Goal: Task Accomplishment & Management: Complete application form

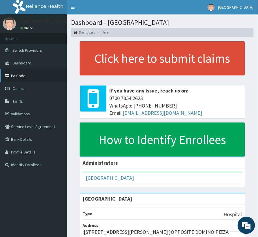
click at [18, 77] on link "PA Code" at bounding box center [33, 76] width 67 height 13
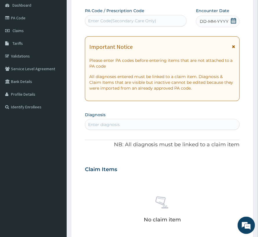
click at [107, 20] on div "Enter Code(Secondary Care Only)" at bounding box center [122, 21] width 68 height 6
paste input "PA/A16F5F"
type input "PA/A16F5F"
click at [114, 20] on div "Enter Code(Secondary Care Only)" at bounding box center [135, 20] width 101 height 9
paste input "PA/A16F5F"
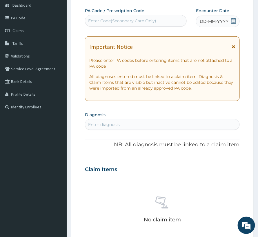
type input "PA/A16F5F"
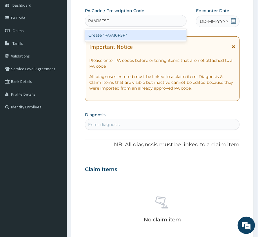
click at [109, 34] on div "Create "PA/A16F5F"" at bounding box center [136, 35] width 102 height 10
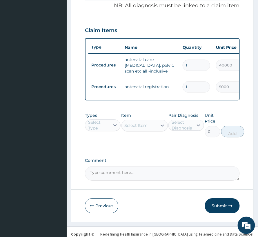
scroll to position [212, 0]
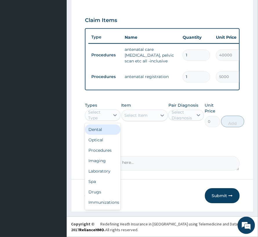
click at [107, 117] on div "Select Type" at bounding box center [98, 115] width 21 height 12
click at [103, 156] on div "Procedures" at bounding box center [103, 150] width 36 height 10
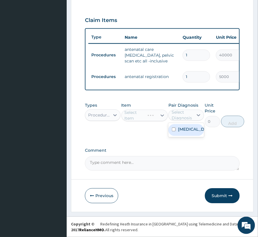
click at [191, 120] on div "Select Diagnosis" at bounding box center [181, 115] width 21 height 12
click at [185, 132] on label "Abdominal pregnancy" at bounding box center [192, 130] width 29 height 6
checkbox input "true"
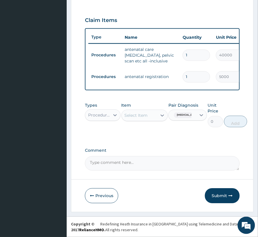
drag, startPoint x: 139, startPoint y: 114, endPoint x: 139, endPoint y: 117, distance: 3.5
click at [139, 114] on div "Select Item" at bounding box center [139, 115] width 35 height 9
click at [139, 117] on div "Select Item" at bounding box center [136, 116] width 23 height 6
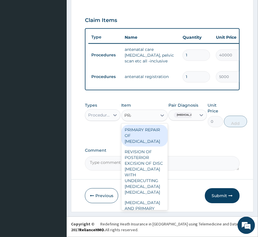
type input "PRAC"
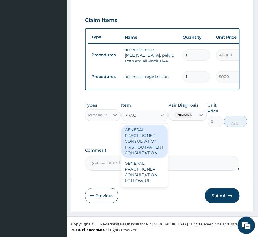
click at [136, 140] on div "GENERAL PRACTITIONER CONSULTATION FIRST OUTPATIENT CONSULTATION" at bounding box center [144, 142] width 46 height 34
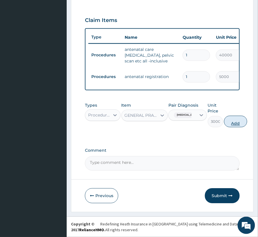
click at [244, 124] on button "Add" at bounding box center [235, 122] width 23 height 12
type input "0"
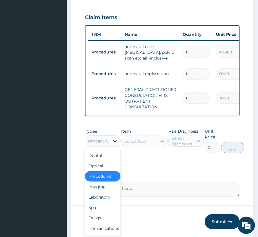
click at [112, 147] on div at bounding box center [115, 141] width 10 height 10
click at [98, 224] on div "Drugs" at bounding box center [103, 218] width 36 height 10
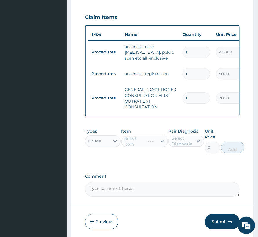
click at [194, 141] on div "Pair Diagnosis Select Diagnosis" at bounding box center [186, 141] width 36 height 25
click at [192, 145] on div "Select Diagnosis" at bounding box center [181, 142] width 21 height 12
click at [187, 158] on label "Abdominal pregnancy" at bounding box center [192, 156] width 29 height 6
checkbox input "true"
click at [133, 145] on div "Select Item" at bounding box center [136, 142] width 23 height 6
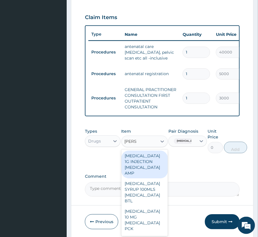
type input "LORAT"
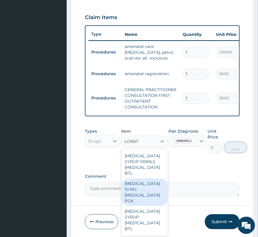
click at [149, 192] on div "LORATADINE 10 MG LORATADINE PCK" at bounding box center [144, 193] width 46 height 28
type input "840"
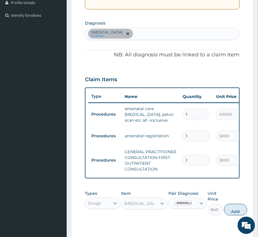
scroll to position [135, 0]
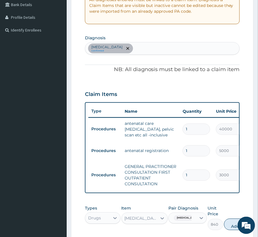
click at [145, 50] on div "Abdominal pregnancy confirmed" at bounding box center [162, 49] width 154 height 12
type input "RHINITIS"
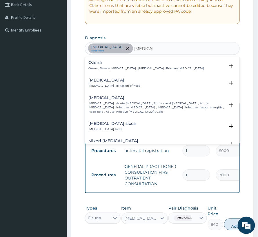
click at [109, 86] on p "Rhinitis , Irritation of nose" at bounding box center [114, 86] width 52 height 4
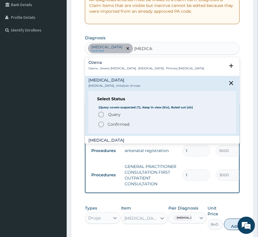
click at [115, 131] on div "Select Status (Query covers suspected (?), Keep in view (kiv), Ruled out (r/o) …" at bounding box center [162, 113] width 148 height 43
click at [115, 125] on p "Confirmed" at bounding box center [118, 125] width 22 height 6
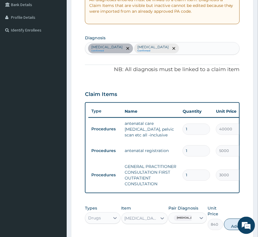
click at [181, 50] on div "Abdominal pregnancy confirmed Rhinitis Confirmed" at bounding box center [162, 49] width 154 height 12
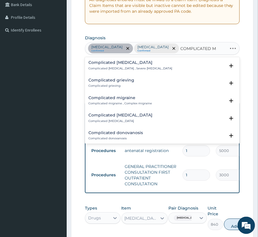
type input "COMPLICATED MA"
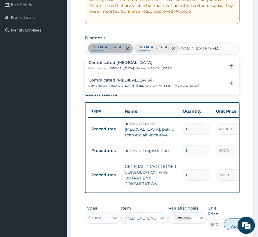
click at [127, 69] on p "Complicated malaria , Severe malaria" at bounding box center [130, 69] width 84 height 4
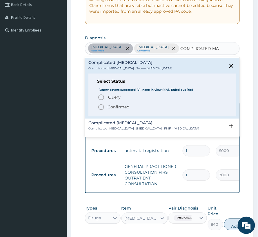
click at [115, 108] on p "Confirmed" at bounding box center [118, 108] width 22 height 6
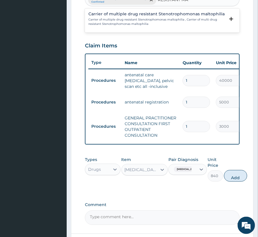
scroll to position [174, 0]
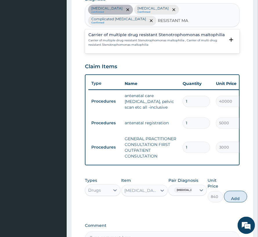
type input "RESISTANT MA"
click at [200, 195] on div "Abdominal pregnancy" at bounding box center [187, 190] width 39 height 11
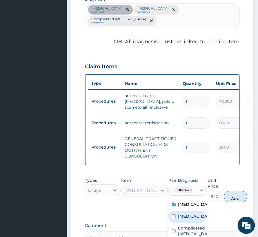
click at [191, 222] on div "Rhinitis" at bounding box center [187, 218] width 39 height 12
checkbox input "true"
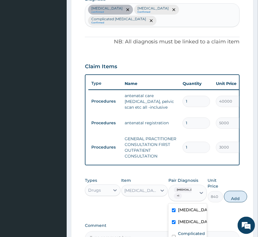
click at [191, 208] on label "Abdominal pregnancy" at bounding box center [194, 211] width 32 height 6
checkbox input "false"
click at [228, 196] on button "Add" at bounding box center [235, 197] width 23 height 12
type input "0"
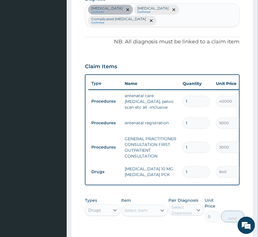
click at [200, 144] on td "1" at bounding box center [196, 147] width 33 height 17
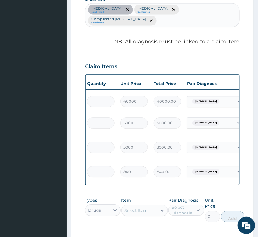
scroll to position [0, 105]
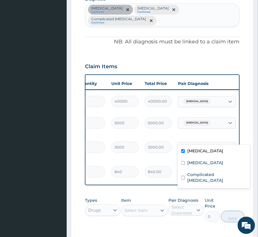
click at [211, 144] on div "Abdominal pregnancy" at bounding box center [196, 148] width 30 height 8
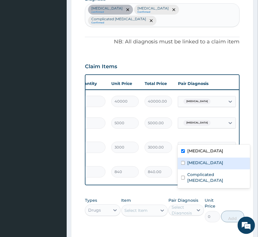
click at [204, 165] on div "Rhinitis" at bounding box center [214, 164] width 72 height 12
checkbox input "true"
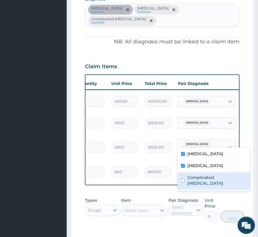
drag, startPoint x: 201, startPoint y: 175, endPoint x: 196, endPoint y: 178, distance: 5.9
click at [200, 176] on label "Complicated malaria" at bounding box center [216, 181] width 59 height 12
checkbox input "true"
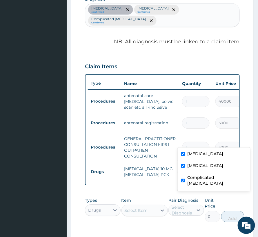
scroll to position [0, 0]
click at [139, 208] on div "Select Item" at bounding box center [136, 211] width 23 height 6
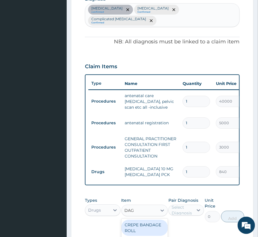
type input "DAGA"
click at [138, 220] on div "DAGA PARACETAMOL ACETAMINOPHEN TAB" at bounding box center [144, 234] width 46 height 28
type input "24"
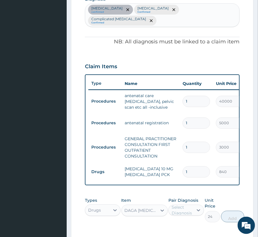
click at [176, 207] on div "Select Diagnosis" at bounding box center [181, 211] width 21 height 12
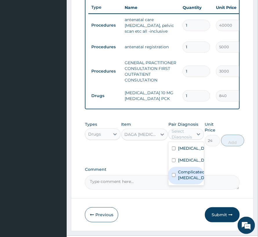
scroll to position [251, 0]
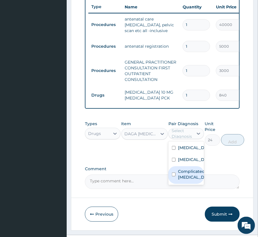
click at [183, 173] on label "Complicated malaria" at bounding box center [192, 175] width 29 height 12
checkbox input "true"
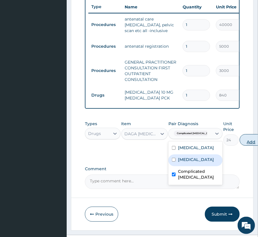
click at [240, 135] on button "Add" at bounding box center [251, 140] width 23 height 12
type input "0"
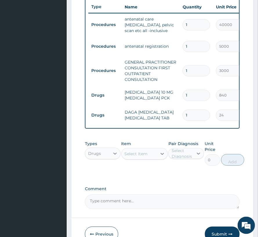
type input "18"
type input "432.00"
type input "18"
click at [139, 151] on div "Select Item" at bounding box center [136, 154] width 23 height 6
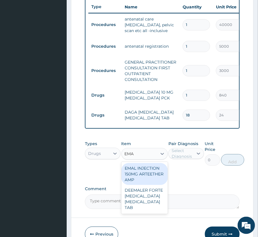
type input "EMAL"
click at [138, 163] on div "EMAL INJECTION 150MG ARTEETHER AMP" at bounding box center [144, 174] width 46 height 22
type input "876"
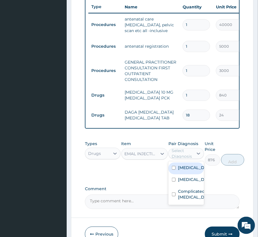
click at [179, 151] on div "Select Diagnosis" at bounding box center [181, 154] width 21 height 12
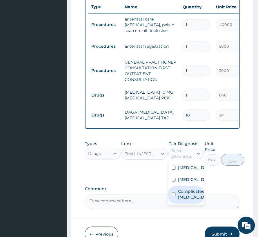
click at [182, 191] on label "Complicated malaria" at bounding box center [192, 195] width 29 height 12
checkbox input "true"
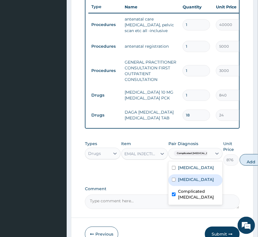
click at [237, 161] on div "Types Drugs Item EMAL INJECTION 150MG ARTEETHER AMP Pair Diagnosis option Compl…" at bounding box center [162, 153] width 155 height 31
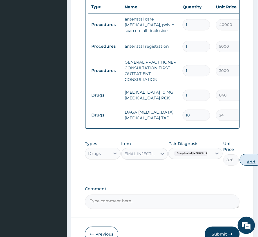
click at [240, 156] on button "Add" at bounding box center [251, 160] width 23 height 12
type input "0"
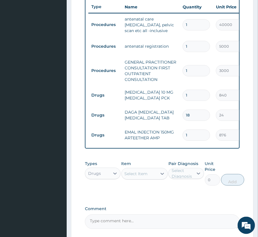
scroll to position [290, 0]
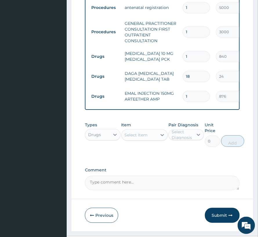
drag, startPoint x: 187, startPoint y: 85, endPoint x: 174, endPoint y: 92, distance: 14.7
click at [174, 92] on tr "Drugs EMAL INJECTION 150MG ARTEETHER AMP 1 876 876.00 Complicated malaria Delete" at bounding box center [230, 97] width 284 height 20
type input "3"
type input "2628.00"
type input "3"
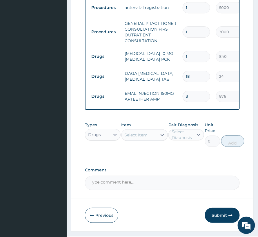
click at [143, 132] on div "Select Item" at bounding box center [136, 135] width 23 height 6
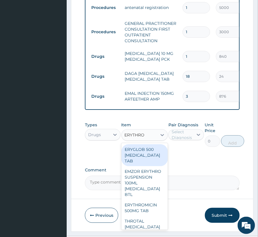
type input "ERYTHROM"
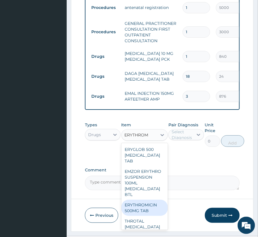
click at [151, 205] on div "ERYTHROMICIN 500MG TAB" at bounding box center [144, 208] width 46 height 16
type input "120"
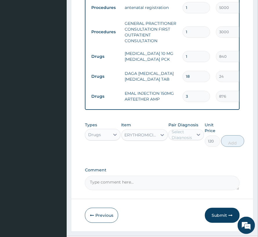
click at [141, 132] on div "ERYTHROMICIN 500MG TAB" at bounding box center [141, 135] width 33 height 6
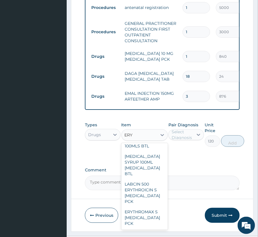
scroll to position [0, 0]
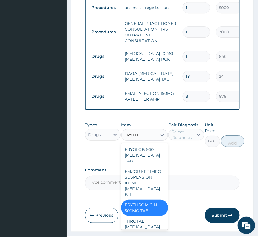
type input "ERYTHR"
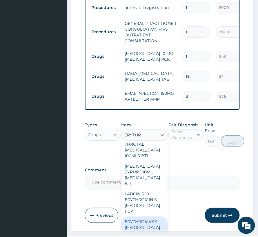
scroll to position [93, 0]
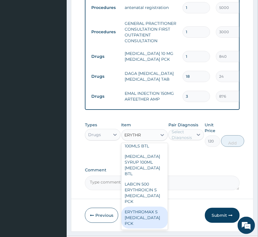
click at [140, 212] on div "ERYTHROMAX S ERYTHROMYCIN PCK" at bounding box center [144, 218] width 46 height 22
type input "2100"
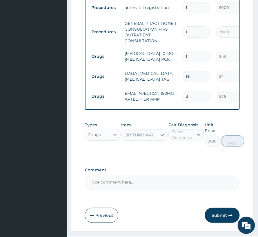
click at [184, 129] on div "Select Diagnosis" at bounding box center [186, 134] width 36 height 11
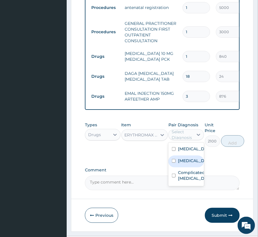
click at [188, 163] on label "Rhinitis" at bounding box center [192, 161] width 29 height 6
checkbox input "true"
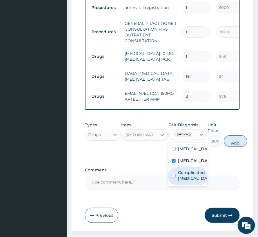
click at [188, 174] on label "Complicated malaria" at bounding box center [194, 176] width 32 height 12
checkbox input "true"
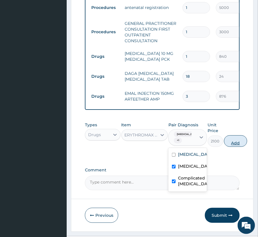
click at [227, 136] on button "Add" at bounding box center [235, 142] width 23 height 12
type input "0"
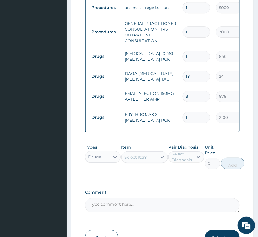
drag, startPoint x: 188, startPoint y: 105, endPoint x: 183, endPoint y: 106, distance: 5.1
click at [183, 112] on input "1" at bounding box center [196, 117] width 28 height 11
type input "2"
type input "4200.00"
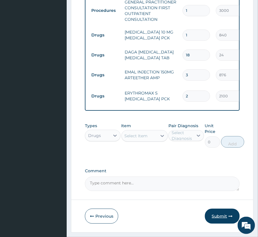
scroll to position [325, 0]
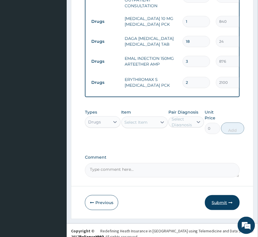
type input "2"
click at [225, 198] on button "Submit" at bounding box center [222, 202] width 35 height 15
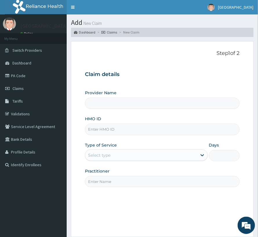
type input "[GEOGRAPHIC_DATA]"
drag, startPoint x: 110, startPoint y: 130, endPoint x: 107, endPoint y: 137, distance: 7.3
paste input "NPM/10642/A"
type input "NPM/10642/A"
click at [115, 154] on div "Select type" at bounding box center [141, 155] width 112 height 9
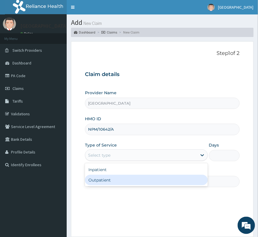
click at [111, 181] on div "Outpatient" at bounding box center [146, 180] width 123 height 10
type input "1"
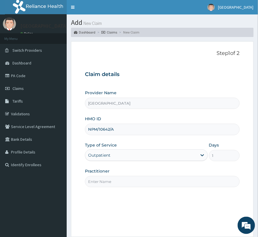
click at [111, 181] on input "Practitioner" at bounding box center [162, 181] width 155 height 11
type input "Dr GODWIN"
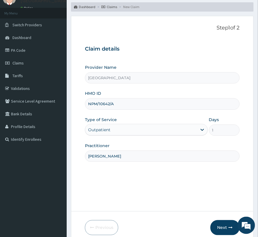
scroll to position [58, 0]
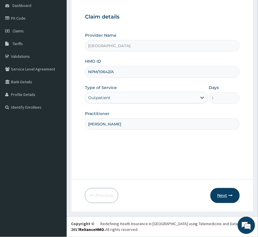
click at [220, 193] on button "Next" at bounding box center [224, 196] width 29 height 15
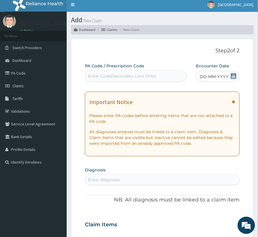
scroll to position [0, 0]
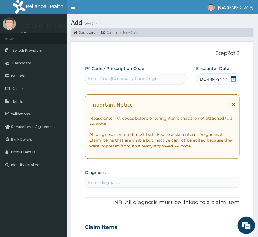
click at [134, 78] on div "Enter Code(Secondary Care Only)" at bounding box center [122, 79] width 68 height 6
click at [14, 86] on span "Claims" at bounding box center [17, 88] width 11 height 5
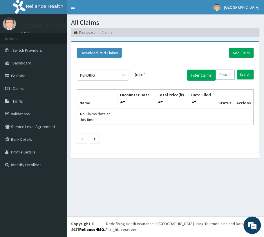
paste input "NPM/10642/A"
type input "NPM/10642/A"
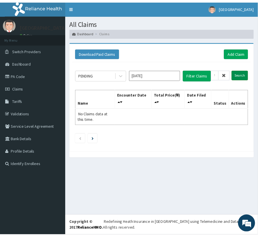
scroll to position [0, 0]
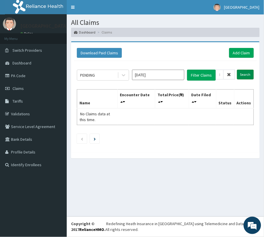
click at [246, 76] on input "Search" at bounding box center [245, 75] width 17 height 10
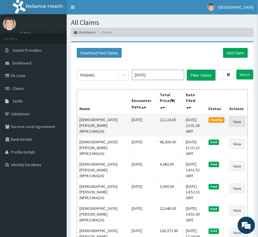
click at [240, 123] on link "View" at bounding box center [237, 122] width 16 height 10
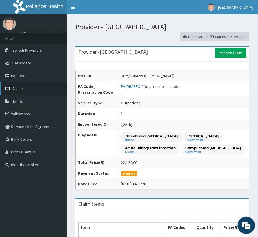
click at [20, 87] on span "Claims" at bounding box center [17, 88] width 11 height 5
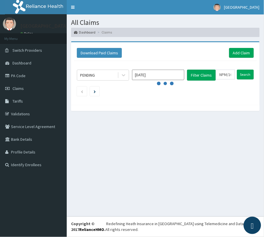
scroll to position [0, 22]
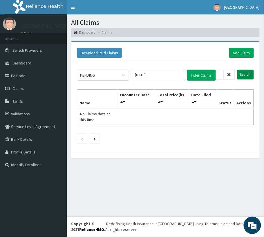
type input "NPM/10642/A"
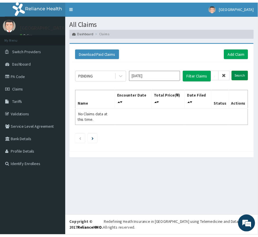
scroll to position [0, 0]
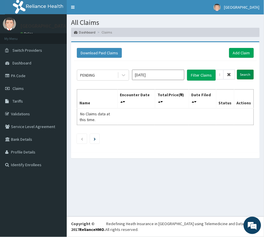
click at [244, 72] on input "Search" at bounding box center [245, 75] width 17 height 10
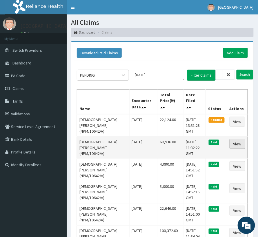
click at [240, 146] on link "View" at bounding box center [237, 144] width 16 height 10
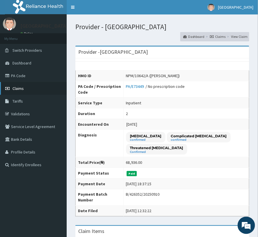
click at [21, 92] on link "Claims" at bounding box center [33, 88] width 67 height 13
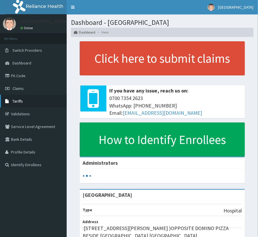
click at [16, 95] on link "Tariffs" at bounding box center [33, 101] width 67 height 13
click at [17, 90] on span "Claims" at bounding box center [17, 88] width 11 height 5
click at [17, 92] on link "Claims" at bounding box center [33, 88] width 67 height 13
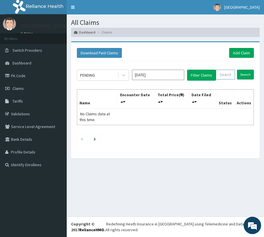
click at [224, 78] on input "text" at bounding box center [224, 75] width 19 height 10
paste input "NBA/10014/A"
type input "NBA/10014/A"
click at [240, 52] on link "Add Claim" at bounding box center [241, 53] width 25 height 10
click at [239, 51] on link "Add Claim" at bounding box center [241, 53] width 25 height 10
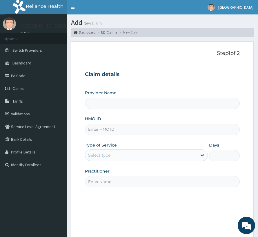
type input "[GEOGRAPHIC_DATA]"
click at [124, 130] on input "NBA/10014/A" at bounding box center [162, 129] width 155 height 11
click at [114, 155] on div "Select type" at bounding box center [141, 155] width 112 height 9
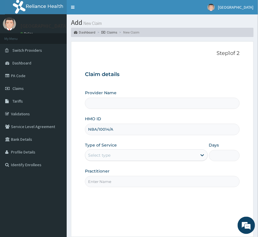
click at [114, 155] on div "Select type" at bounding box center [141, 155] width 112 height 9
click at [103, 186] on input "Practitioner" at bounding box center [162, 181] width 155 height 11
type input "[GEOGRAPHIC_DATA]"
type input "Dr GODWIN"
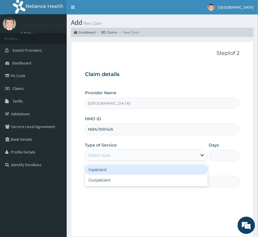
click at [103, 155] on div "Select type" at bounding box center [99, 156] width 22 height 6
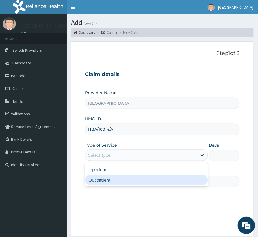
click at [99, 179] on div "Outpatient" at bounding box center [146, 180] width 123 height 10
type input "1"
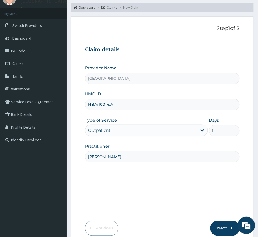
scroll to position [39, 0]
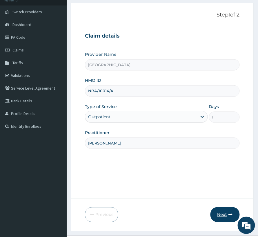
click at [229, 215] on icon "button" at bounding box center [231, 215] width 4 height 4
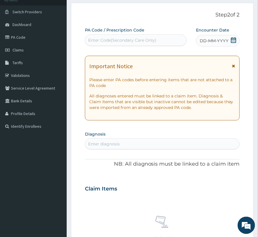
scroll to position [0, 0]
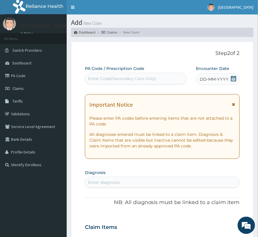
drag, startPoint x: 124, startPoint y: 84, endPoint x: 124, endPoint y: 80, distance: 3.8
click at [124, 80] on div "Enter Code(Secondary Care Only)" at bounding box center [136, 79] width 102 height 12
paste input "PA/438360"
type input "PA/438360"
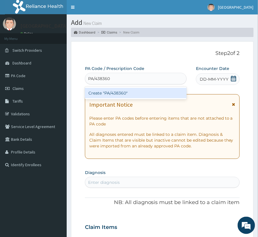
click at [127, 90] on div "Create "PA/438360"" at bounding box center [136, 93] width 102 height 10
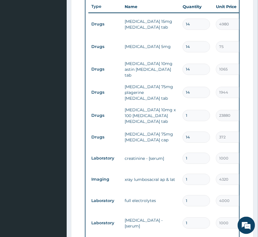
scroll to position [240, 0]
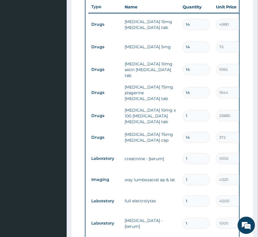
drag, startPoint x: 185, startPoint y: 57, endPoint x: 189, endPoint y: 57, distance: 3.8
click at [189, 53] on input "14" at bounding box center [196, 46] width 28 height 11
type input "2"
type input "150.00"
type input "28"
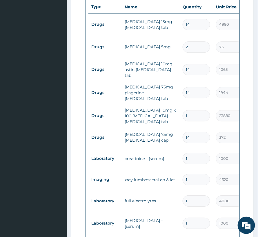
type input "2100.00"
type input "28"
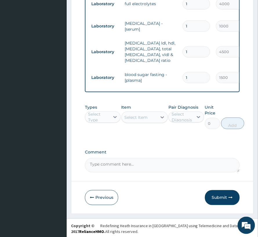
scroll to position [443, 0]
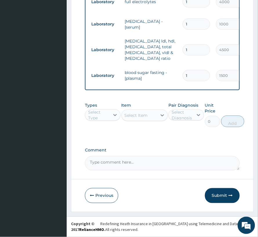
paste textarea "Lisinopril 10mg Dosage: 10mg Daily for 14 days"
drag, startPoint x: 119, startPoint y: 166, endPoint x: 87, endPoint y: 167, distance: 31.9
click at [87, 167] on textarea "Lisinopril 10mg Dosage: 10mg Daily for 14 days" at bounding box center [162, 163] width 155 height 14
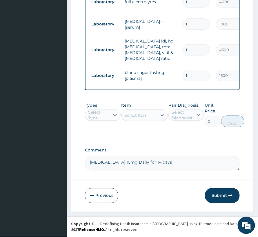
click at [91, 165] on textarea "Lisinopril 10mg Daily for 14 days" at bounding box center [162, 163] width 155 height 14
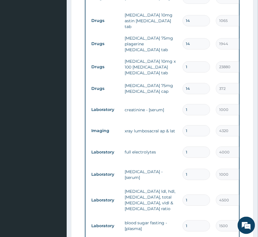
scroll to position [250, 0]
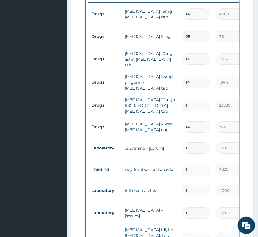
type textarea "Tab Lisinopril 10mg Daily for 14 days"
drag, startPoint x: 193, startPoint y: 86, endPoint x: 184, endPoint y: 89, distance: 9.1
click at [184, 88] on input "14" at bounding box center [196, 82] width 28 height 11
type input "3"
type input "5832.00"
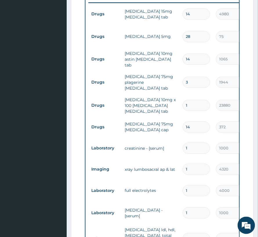
type input "3"
click at [188, 20] on input "14" at bounding box center [196, 13] width 28 height 11
drag, startPoint x: 190, startPoint y: 24, endPoint x: 183, endPoint y: 27, distance: 7.2
click at [184, 20] on input "14" at bounding box center [196, 13] width 28 height 11
type input "3"
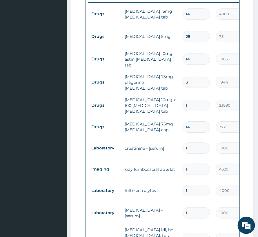
type input "14940.00"
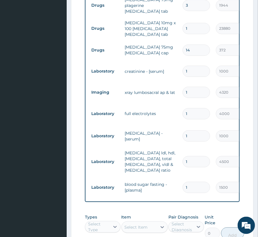
scroll to position [366, 0]
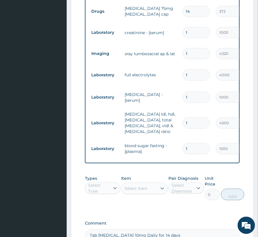
type input "3"
click at [103, 191] on div "Select Type" at bounding box center [98, 189] width 21 height 12
click at [100, 229] on div "Procedures" at bounding box center [103, 224] width 36 height 10
click at [188, 194] on div "Select Diagnosis" at bounding box center [181, 189] width 21 height 12
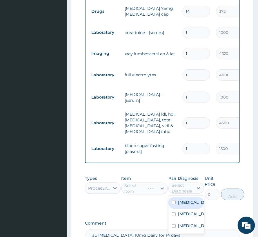
type input "p"
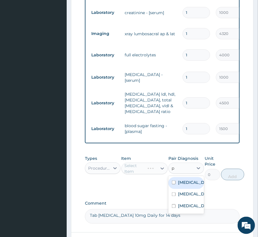
scroll to position [405, 0]
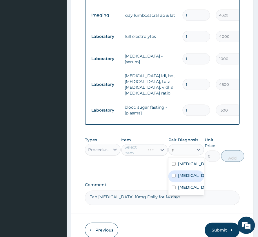
click at [192, 181] on div "Lumbar spondylosis" at bounding box center [186, 177] width 36 height 12
checkbox input "true"
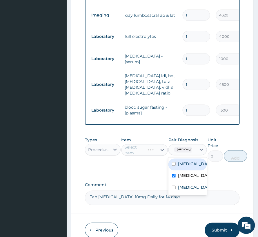
click at [189, 166] on label "Low back pain" at bounding box center [194, 164] width 32 height 6
checkbox input "true"
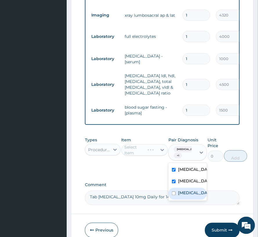
click at [189, 196] on label "Hypertensive heart disease" at bounding box center [194, 194] width 32 height 6
checkbox input "true"
click at [139, 153] on div "Select Item" at bounding box center [136, 150] width 23 height 6
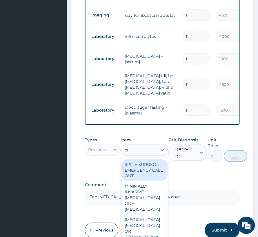
type input "prac"
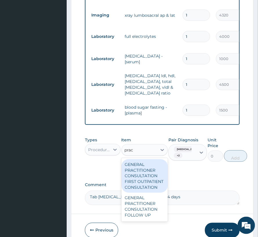
click at [139, 181] on div "GENERAL PRACTITIONER CONSULTATION FIRST OUTPATIENT CONSULTATION" at bounding box center [144, 177] width 46 height 34
type input "3000"
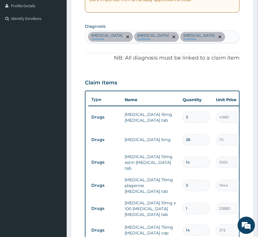
scroll to position [134, 0]
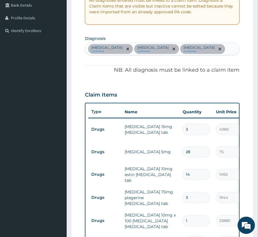
click at [166, 55] on div "Low back pain confirmed Lumbar spondylosis confirmed Hypertensive heart disease…" at bounding box center [162, 49] width 154 height 12
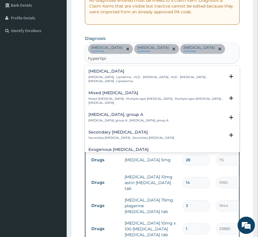
type input "hyperlipide"
click at [93, 82] on p "Hyperlipidemia , Lipidemia , HLD - Hyperlipidemia , HLD - Hyperlipidaemia , Hyp…" at bounding box center [156, 80] width 136 height 8
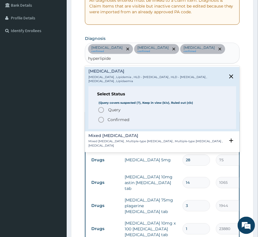
click at [104, 123] on circle "status option filled" at bounding box center [100, 120] width 5 height 5
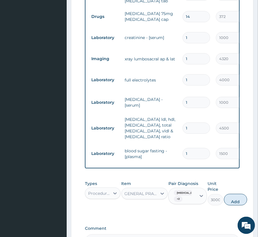
scroll to position [405, 0]
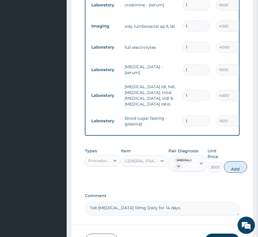
click at [203, 163] on div at bounding box center [201, 164] width 10 height 16
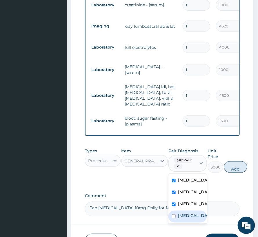
click at [187, 219] on label "Hyperlipidemia" at bounding box center [194, 216] width 32 height 6
checkbox input "true"
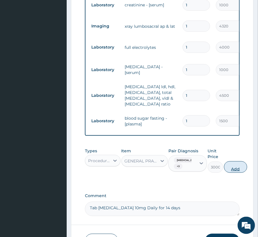
click at [240, 162] on button "Add" at bounding box center [235, 168] width 23 height 12
type input "0"
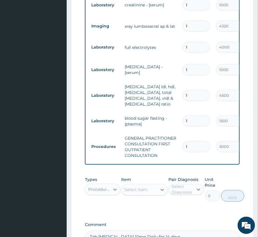
click at [134, 187] on div "Select Item" at bounding box center [136, 190] width 23 height 6
click at [98, 187] on div "Procedures" at bounding box center [99, 190] width 22 height 6
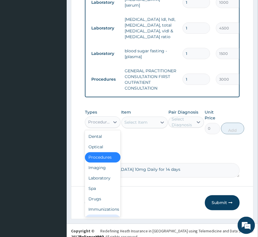
scroll to position [25, 0]
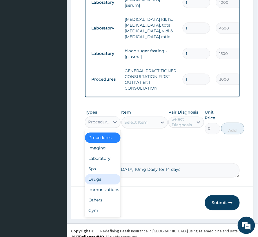
click at [101, 175] on div "Drugs" at bounding box center [103, 180] width 36 height 10
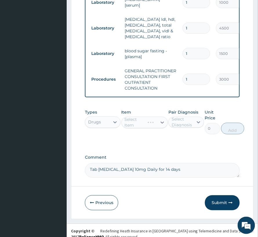
click at [136, 118] on div "Select Item" at bounding box center [144, 123] width 46 height 12
click at [136, 118] on div "Select Item" at bounding box center [139, 122] width 35 height 9
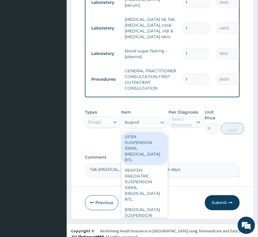
type input "ibuprofe"
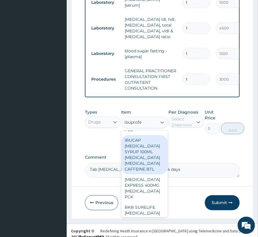
scroll to position [618, 0]
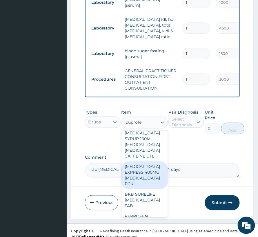
click at [134, 187] on div "NUROFEN EXPRESS 400MG IBUPROFEN PCK" at bounding box center [144, 176] width 46 height 28
type input "3000"
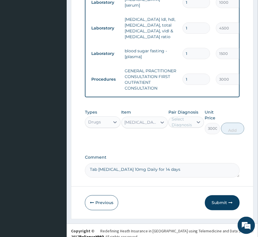
click at [181, 117] on div "Select Diagnosis" at bounding box center [181, 123] width 21 height 12
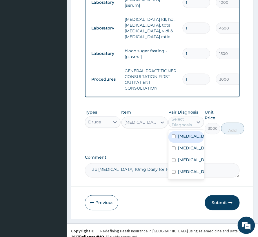
click at [181, 134] on label "Low back pain" at bounding box center [192, 137] width 29 height 6
checkbox input "true"
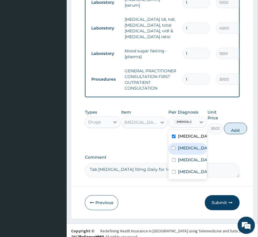
click at [183, 147] on label "Lumbar spondylosis" at bounding box center [194, 149] width 32 height 6
checkbox input "true"
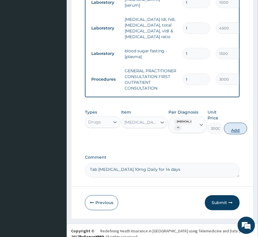
click at [229, 124] on button "Add" at bounding box center [235, 129] width 23 height 12
type input "0"
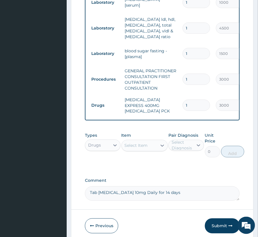
click at [135, 143] on div "Select Item" at bounding box center [136, 146] width 23 height 6
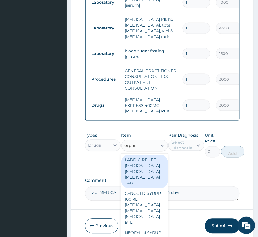
type input "orphes"
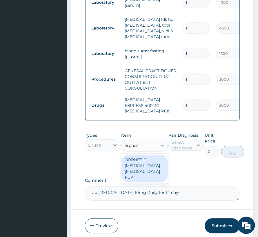
click at [136, 155] on div "ORPHESIC ORPHENADRINE ACETAMINOPHEN PCK" at bounding box center [144, 169] width 46 height 28
type input "156"
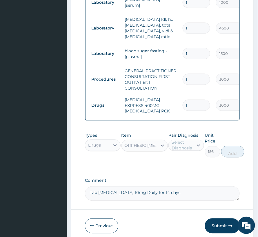
click at [186, 140] on div "Select Diagnosis" at bounding box center [181, 146] width 21 height 12
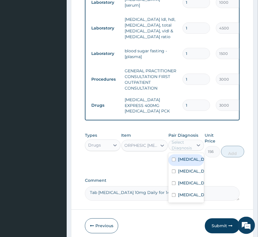
click at [189, 157] on label "Low back pain" at bounding box center [192, 160] width 29 height 6
checkbox input "true"
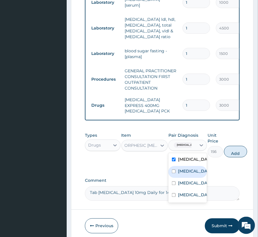
click at [188, 169] on label "Lumbar spondylosis" at bounding box center [194, 172] width 32 height 6
checkbox input "true"
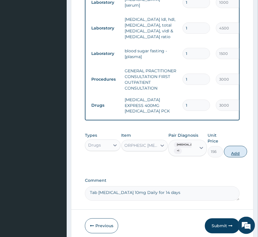
click at [231, 146] on button "Add" at bounding box center [235, 152] width 23 height 12
type input "0"
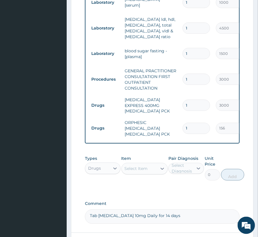
type input "10"
type input "1560.00"
type input "106"
type input "16536.00"
type input "10"
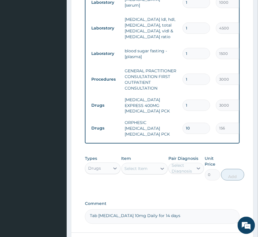
type input "1560.00"
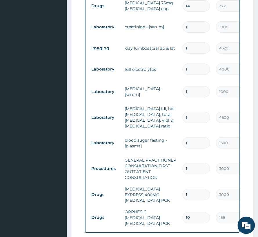
scroll to position [395, 0]
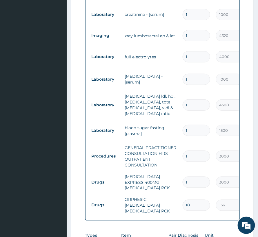
type input "10"
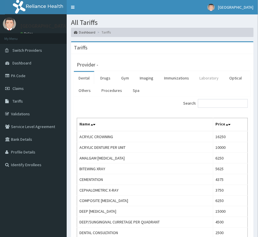
click at [215, 75] on link "Laboratory" at bounding box center [209, 78] width 28 height 12
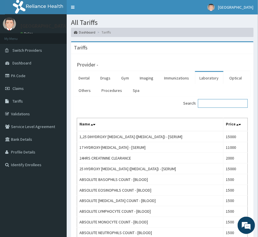
click at [213, 105] on input "Search:" at bounding box center [223, 103] width 50 height 9
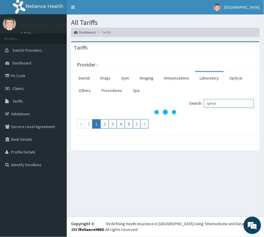
type input "spinal"
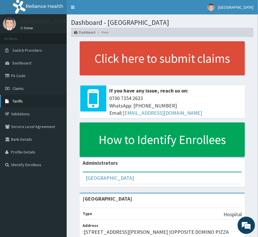
click at [14, 103] on span "Tariffs" at bounding box center [17, 101] width 10 height 5
